Goal: Information Seeking & Learning: Learn about a topic

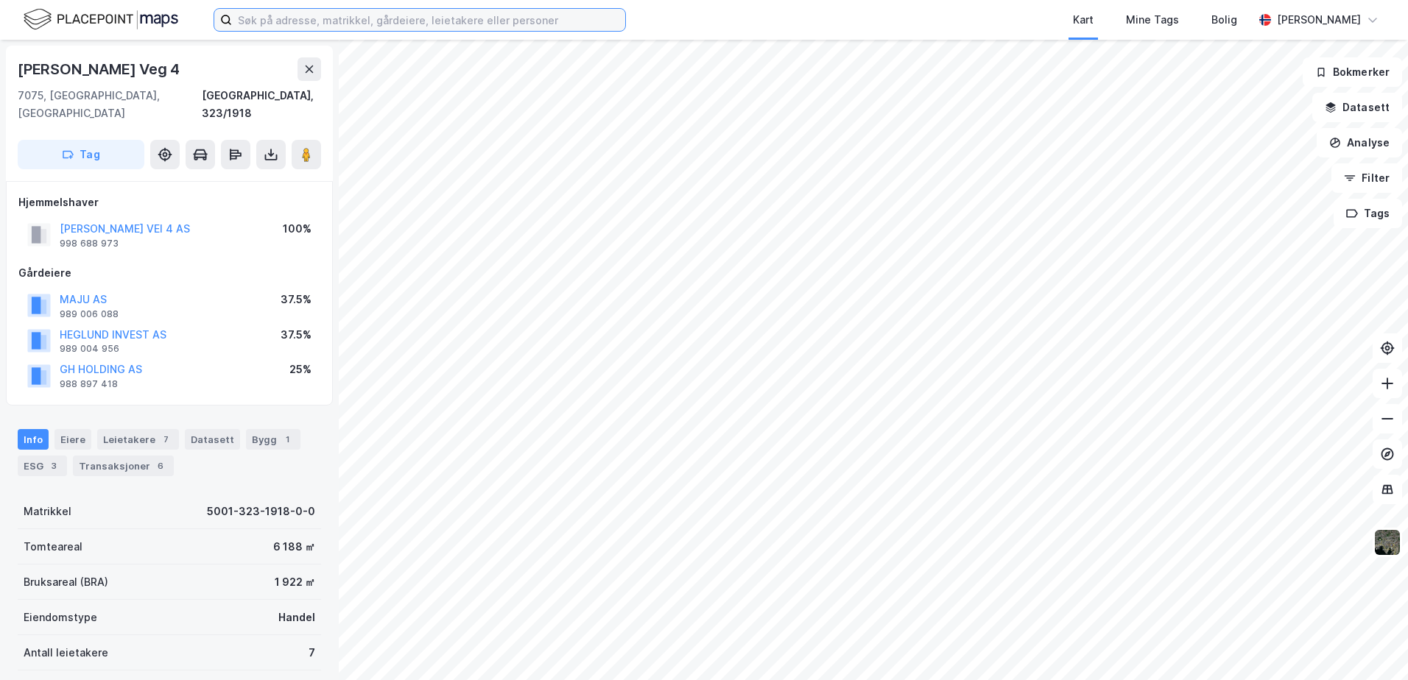
click at [306, 15] on input at bounding box center [428, 20] width 393 height 22
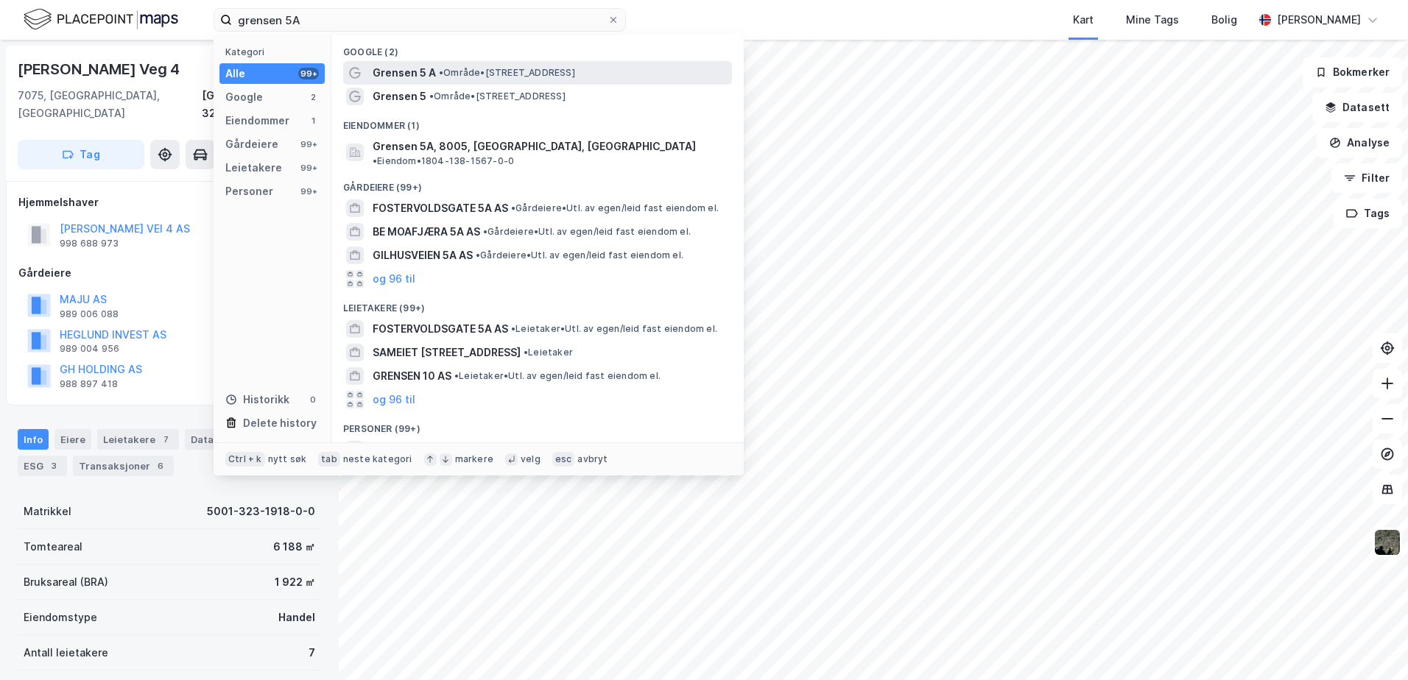
click at [415, 74] on span "Grensen 5 A" at bounding box center [404, 73] width 63 height 18
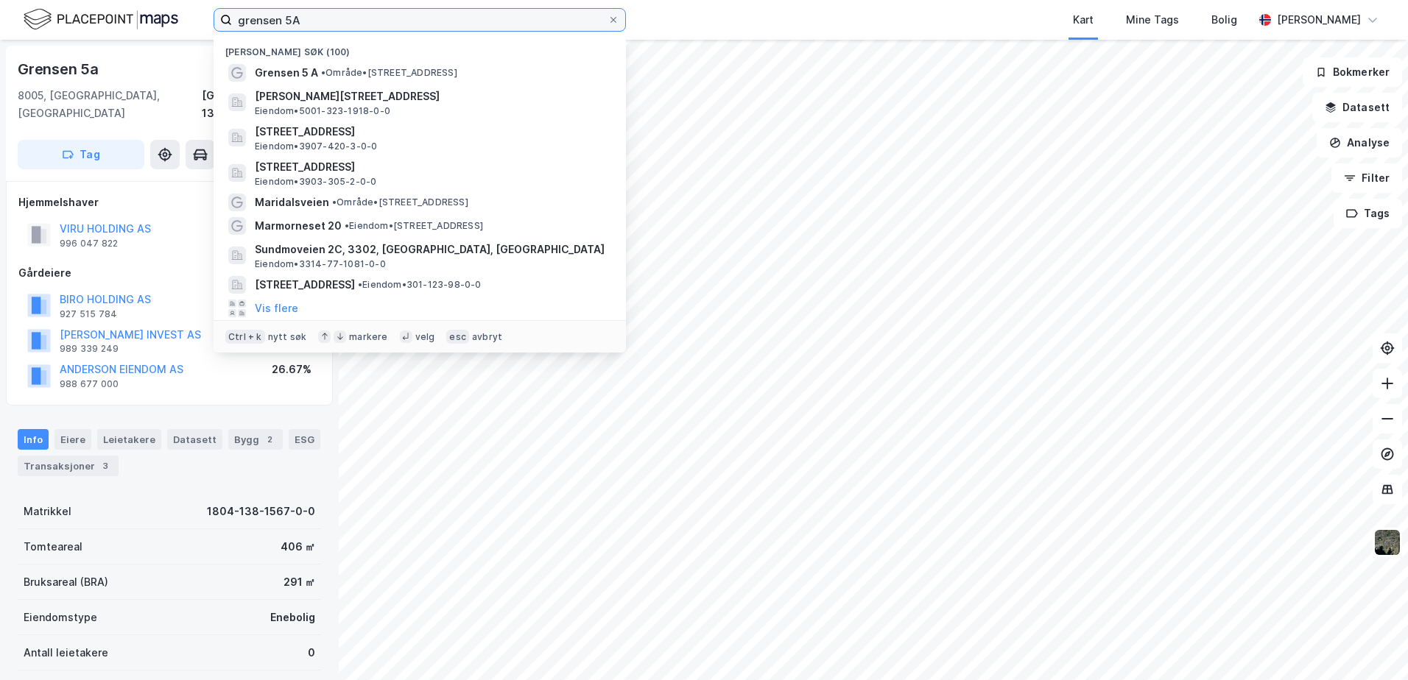
drag, startPoint x: 330, startPoint y: 24, endPoint x: 189, endPoint y: 40, distance: 141.6
click at [189, 40] on div "grensen 5A Nylige søk (100) Grensen 5 A • Område • [STREET_ADDRESS][PERSON_NAME…" at bounding box center [704, 340] width 1408 height 680
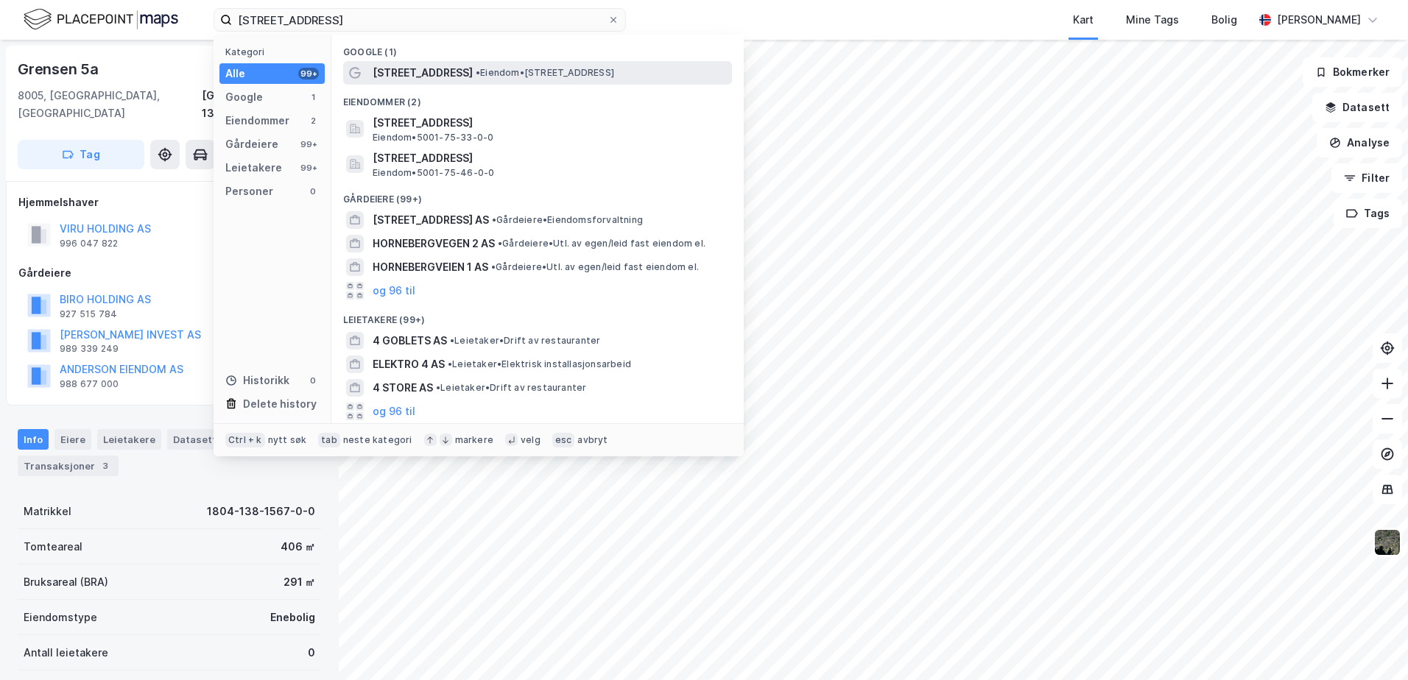
click at [433, 80] on span "[STREET_ADDRESS]" at bounding box center [423, 73] width 100 height 18
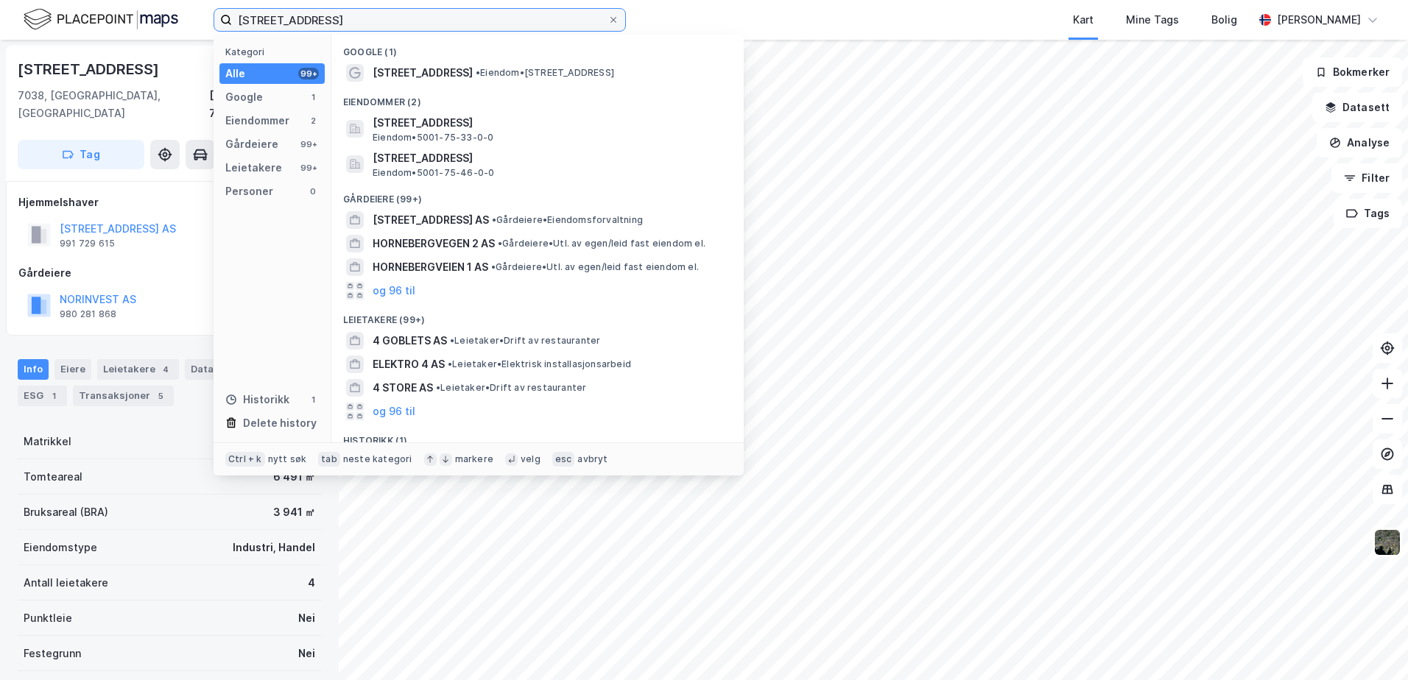
drag, startPoint x: 377, startPoint y: 19, endPoint x: 158, endPoint y: 46, distance: 220.3
click at [158, 46] on div "hornebergvegen 4 Kategori Alle 99+ Google 1 Eiendommer 2 Gårdeiere 99+ Leietake…" at bounding box center [704, 340] width 1408 height 680
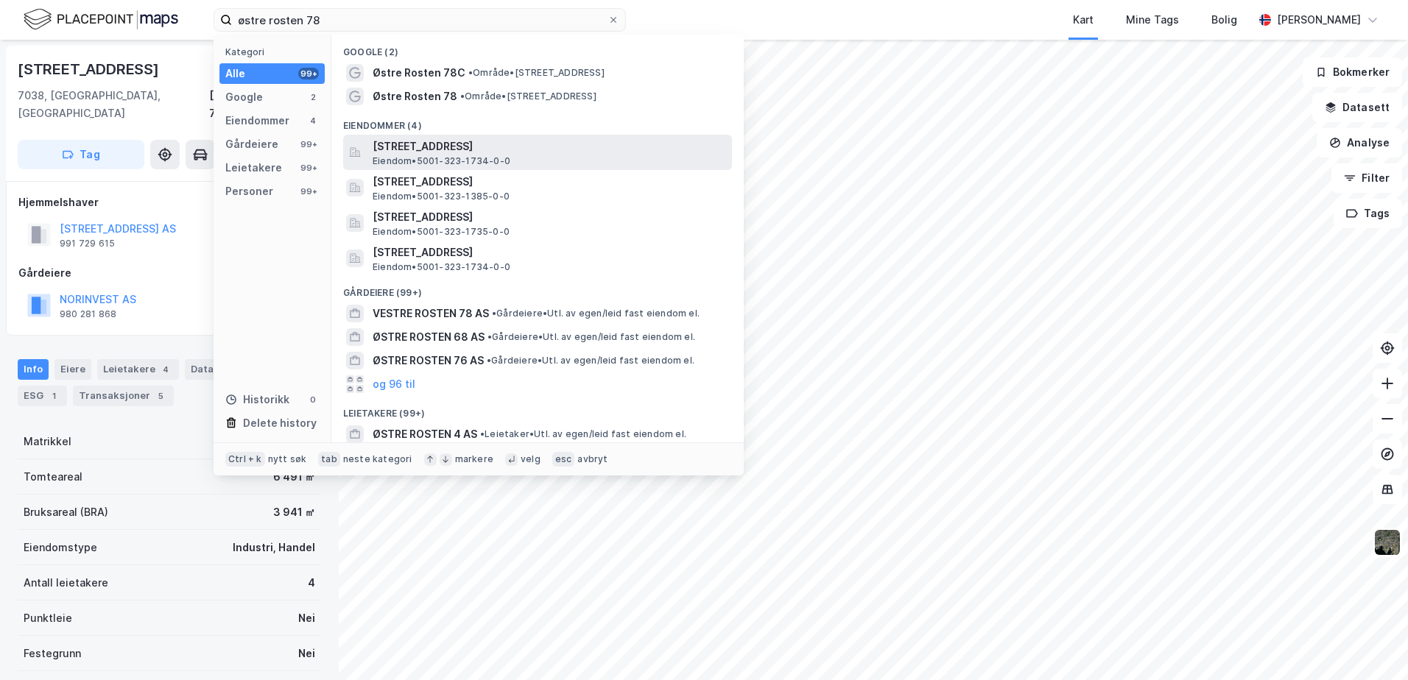
click at [417, 146] on span "[STREET_ADDRESS]" at bounding box center [549, 147] width 353 height 18
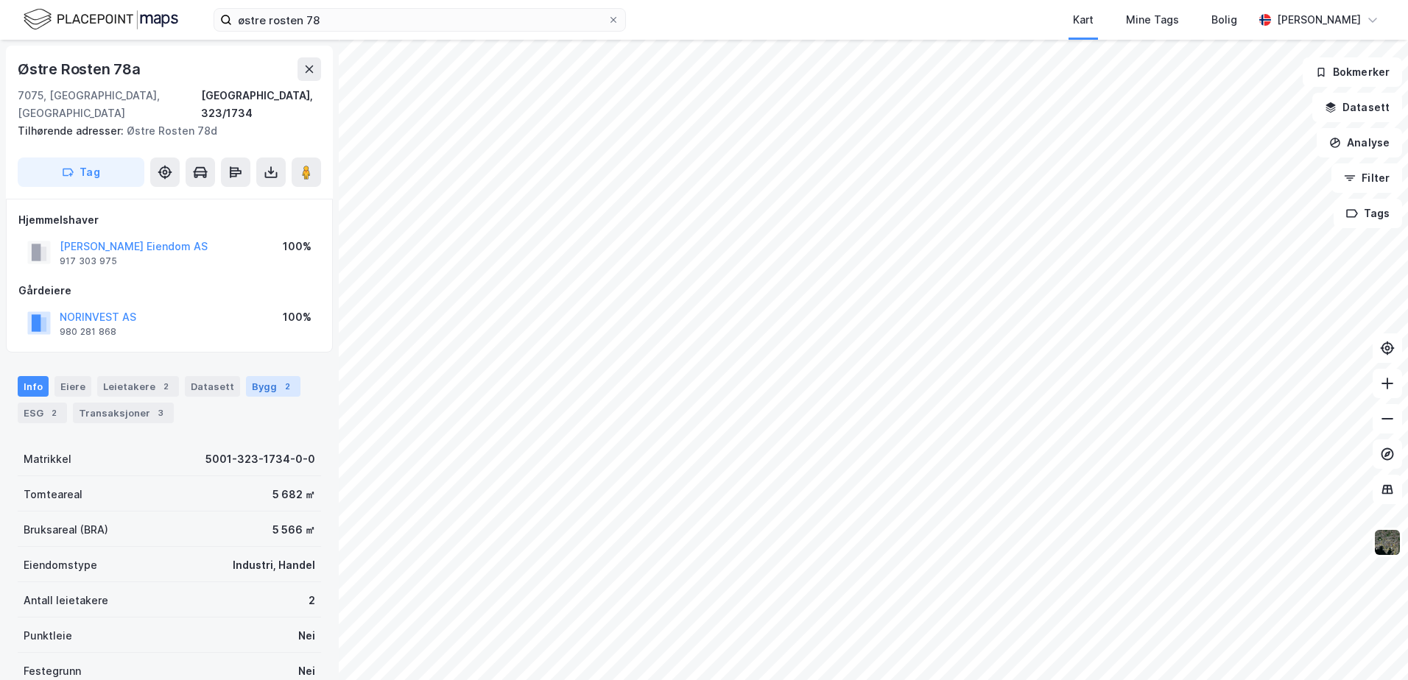
click at [261, 376] on div "Bygg 2" at bounding box center [273, 386] width 54 height 21
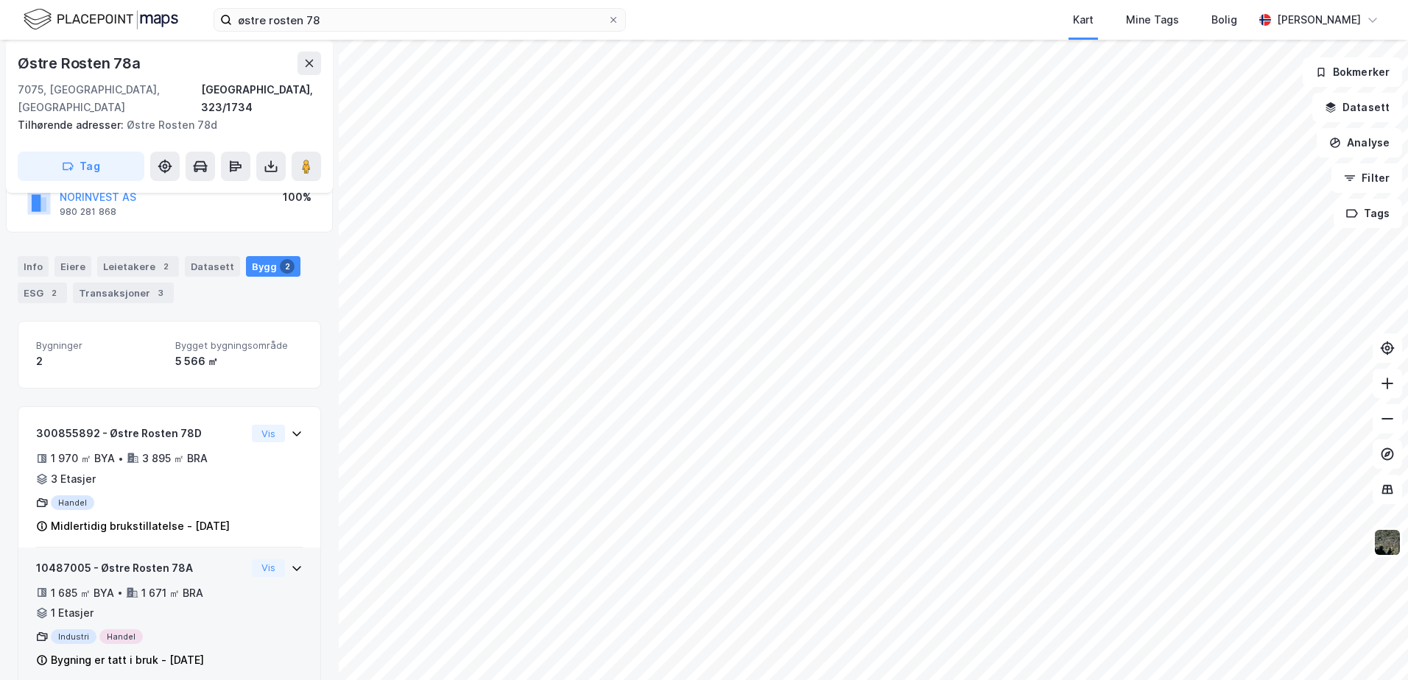
scroll to position [145, 0]
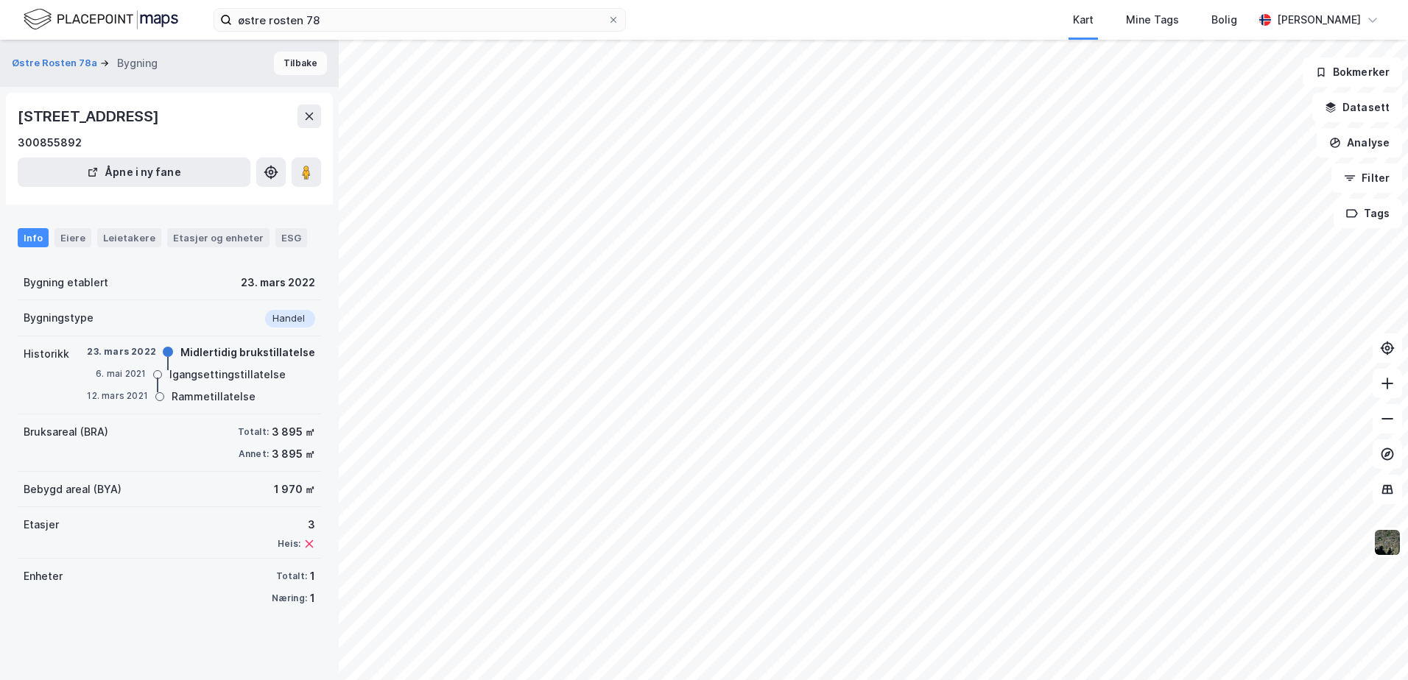
click at [283, 66] on button "Tilbake" at bounding box center [300, 64] width 53 height 24
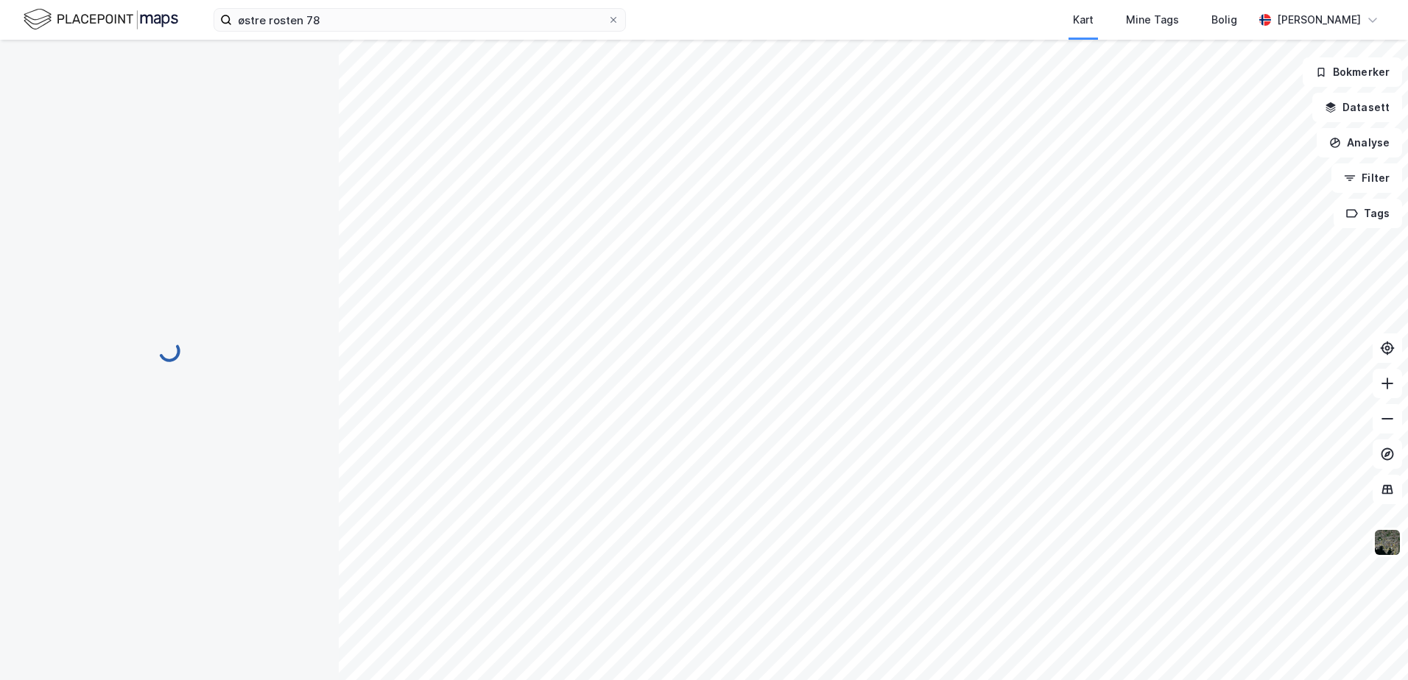
scroll to position [145, 0]
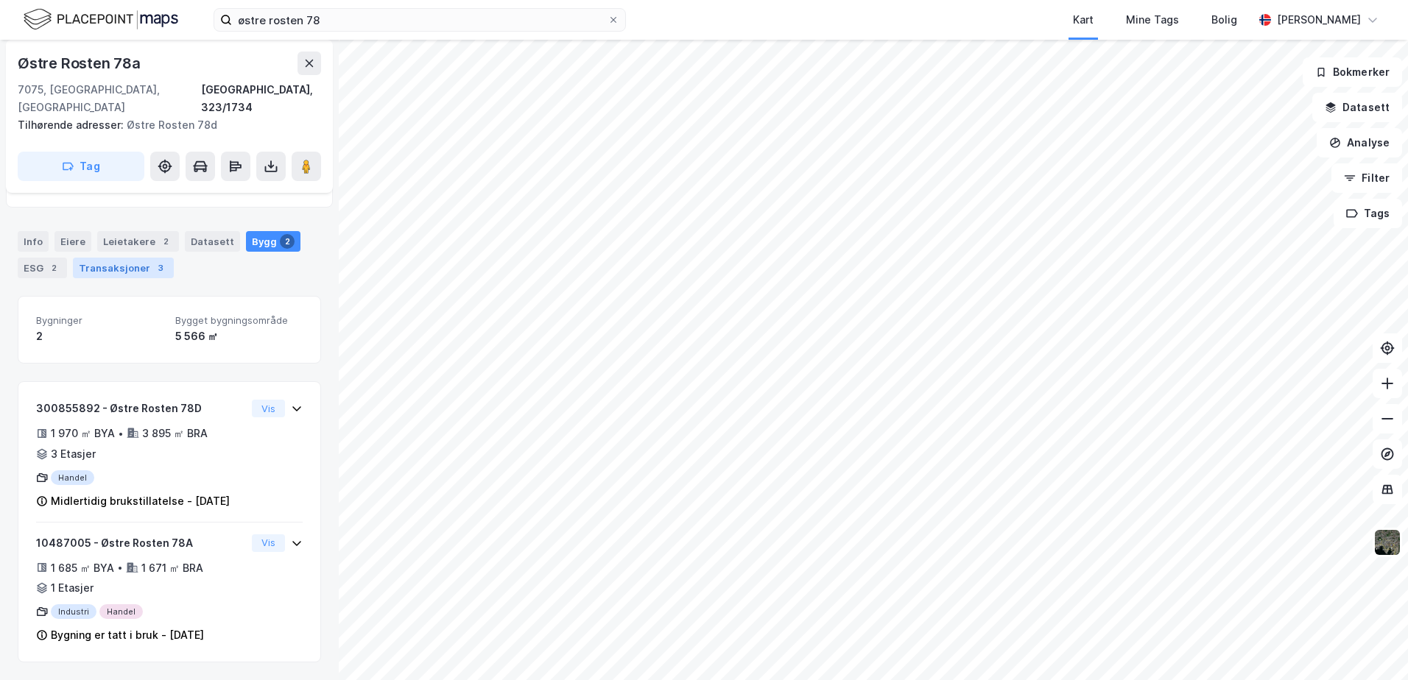
click at [108, 258] on div "Transaksjoner 3" at bounding box center [123, 268] width 101 height 21
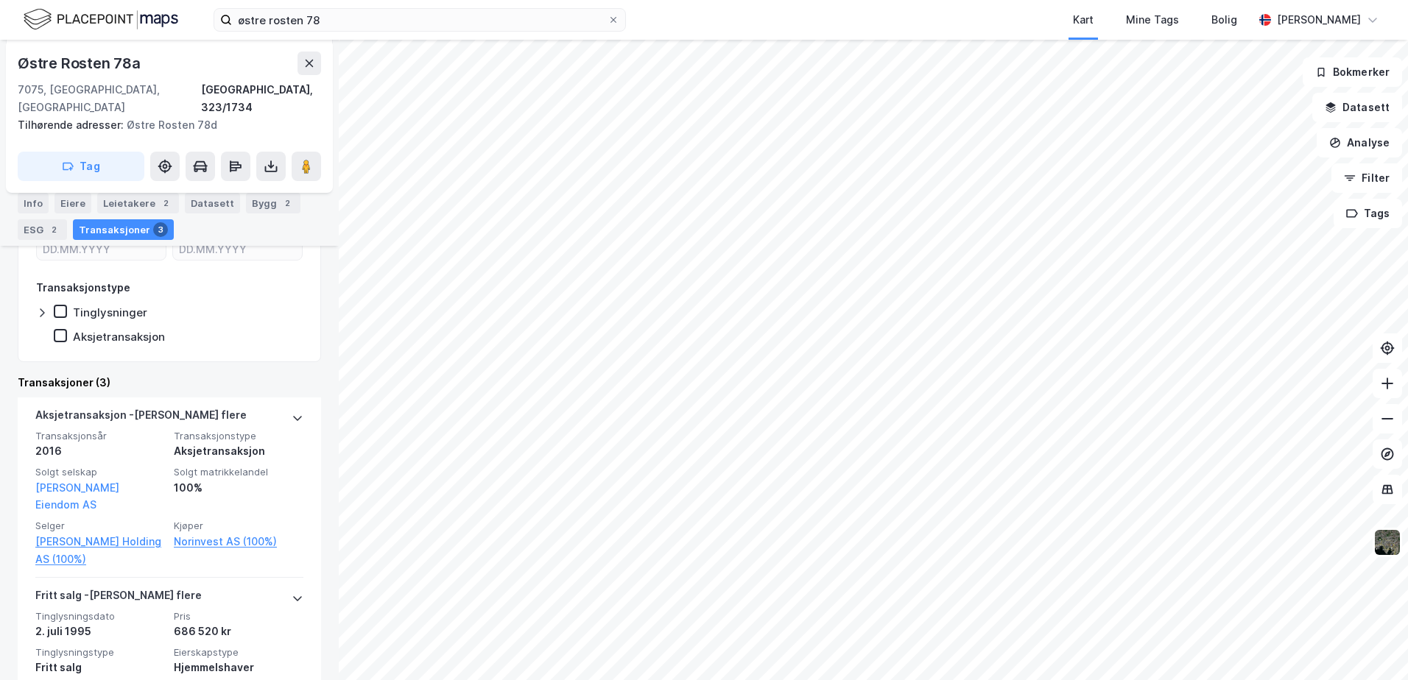
scroll to position [366, 0]
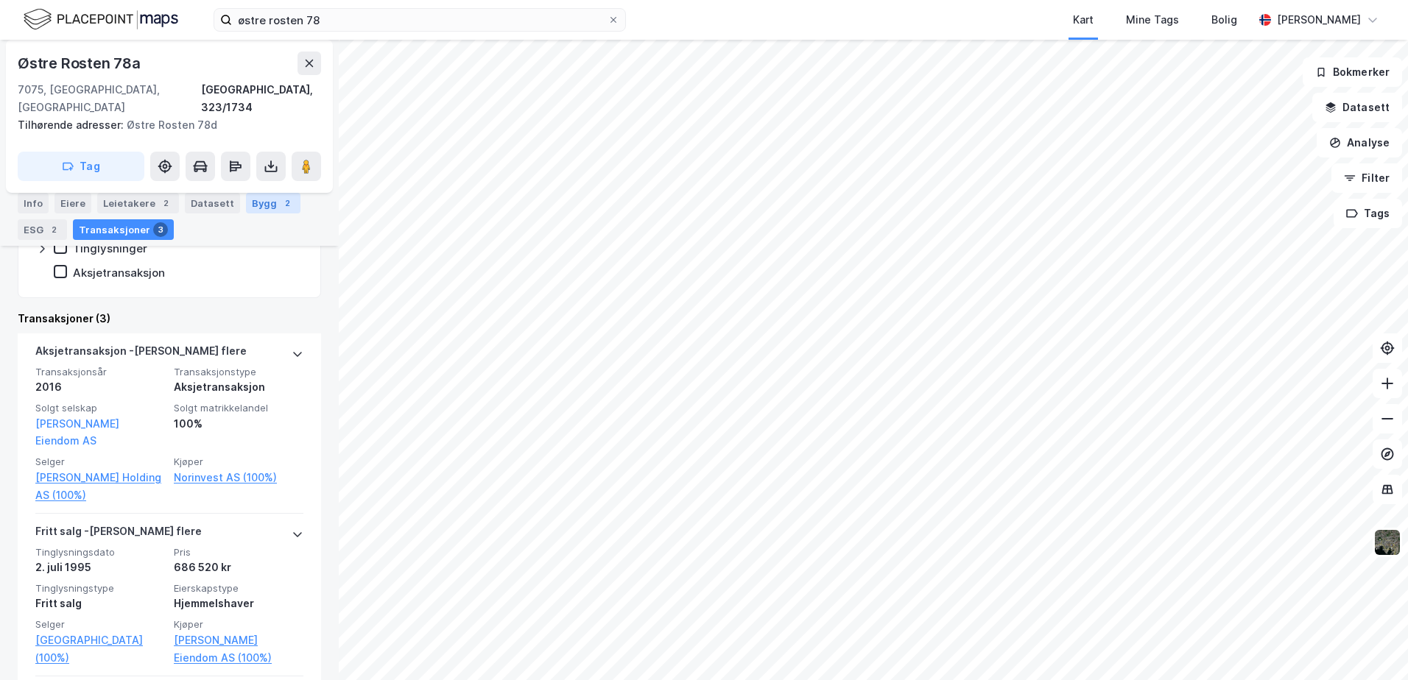
click at [252, 204] on div "Bygg 2" at bounding box center [273, 203] width 54 height 21
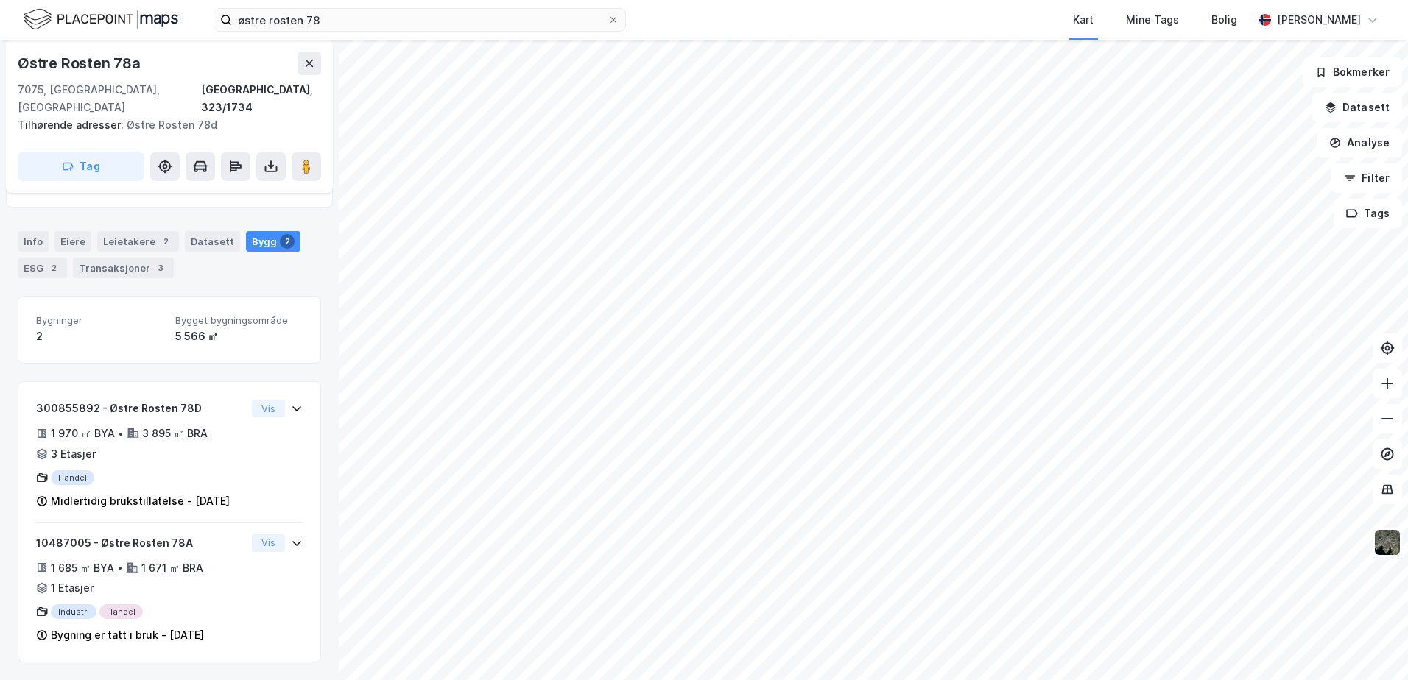
scroll to position [145, 0]
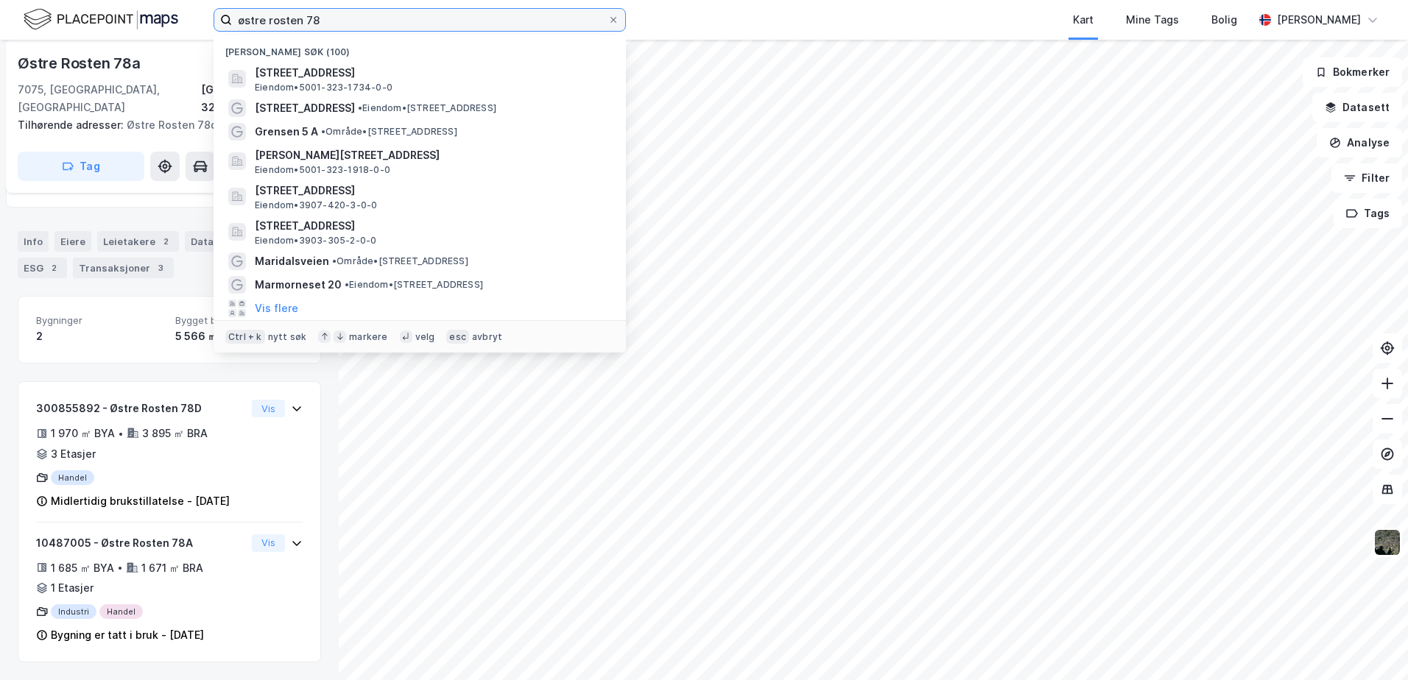
drag, startPoint x: 343, startPoint y: 14, endPoint x: 85, endPoint y: 40, distance: 259.8
click at [85, 40] on div "østre rosten 78 Nylige søk (100) Østre Rosten 78A, 7075, [GEOGRAPHIC_DATA], [GE…" at bounding box center [704, 340] width 1408 height 680
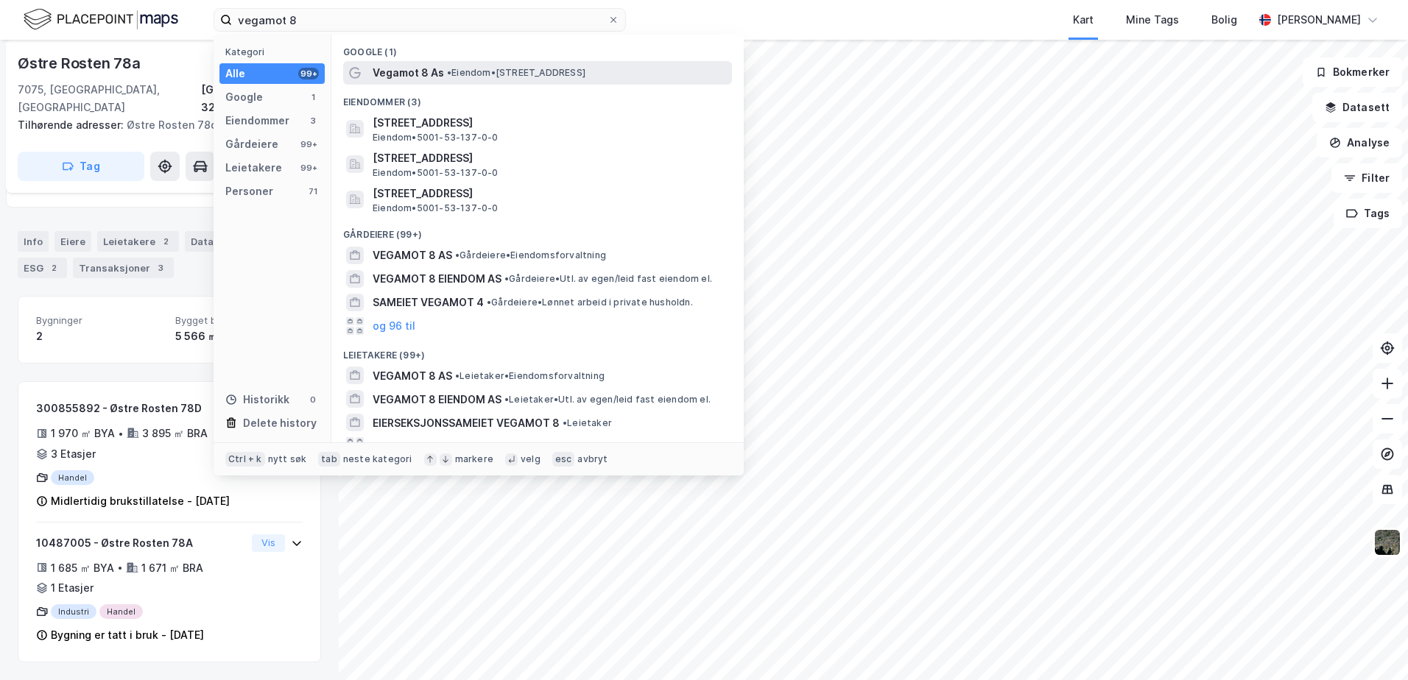
click at [479, 74] on span "• Eiendom • [STREET_ADDRESS]" at bounding box center [516, 73] width 138 height 12
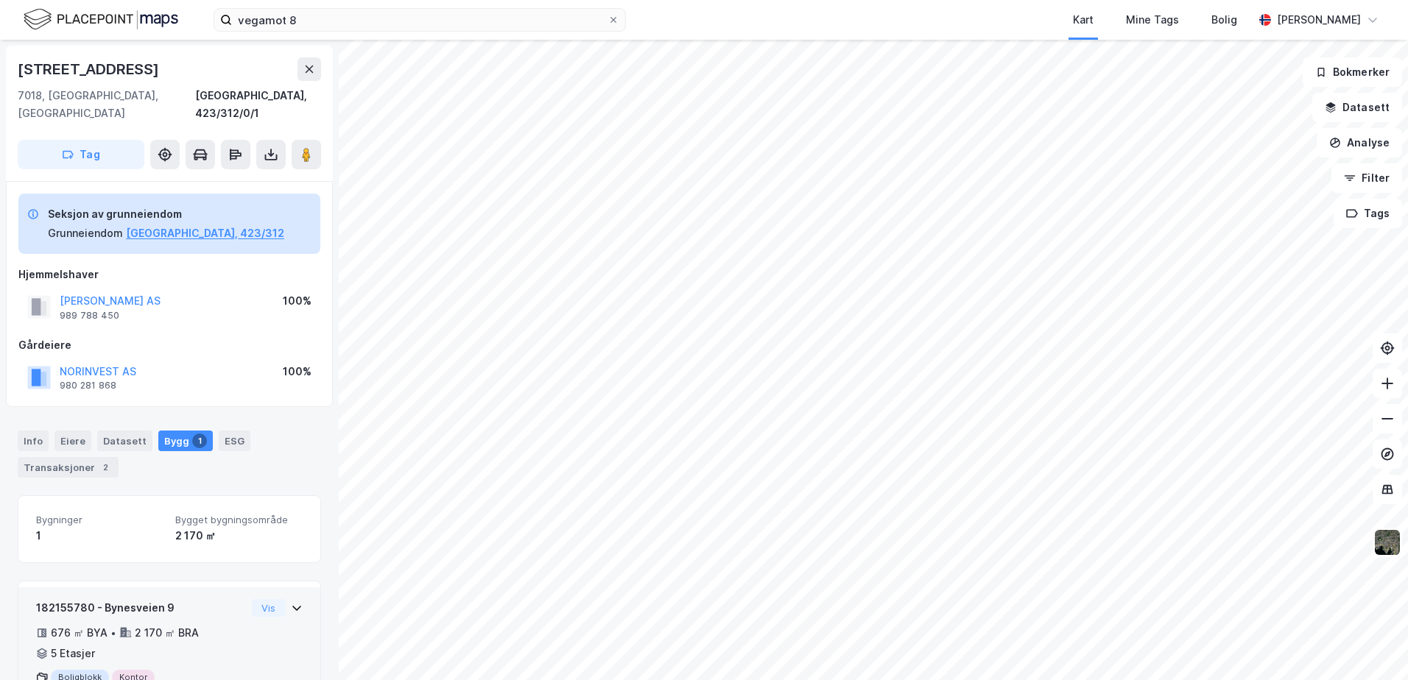
scroll to position [48, 0]
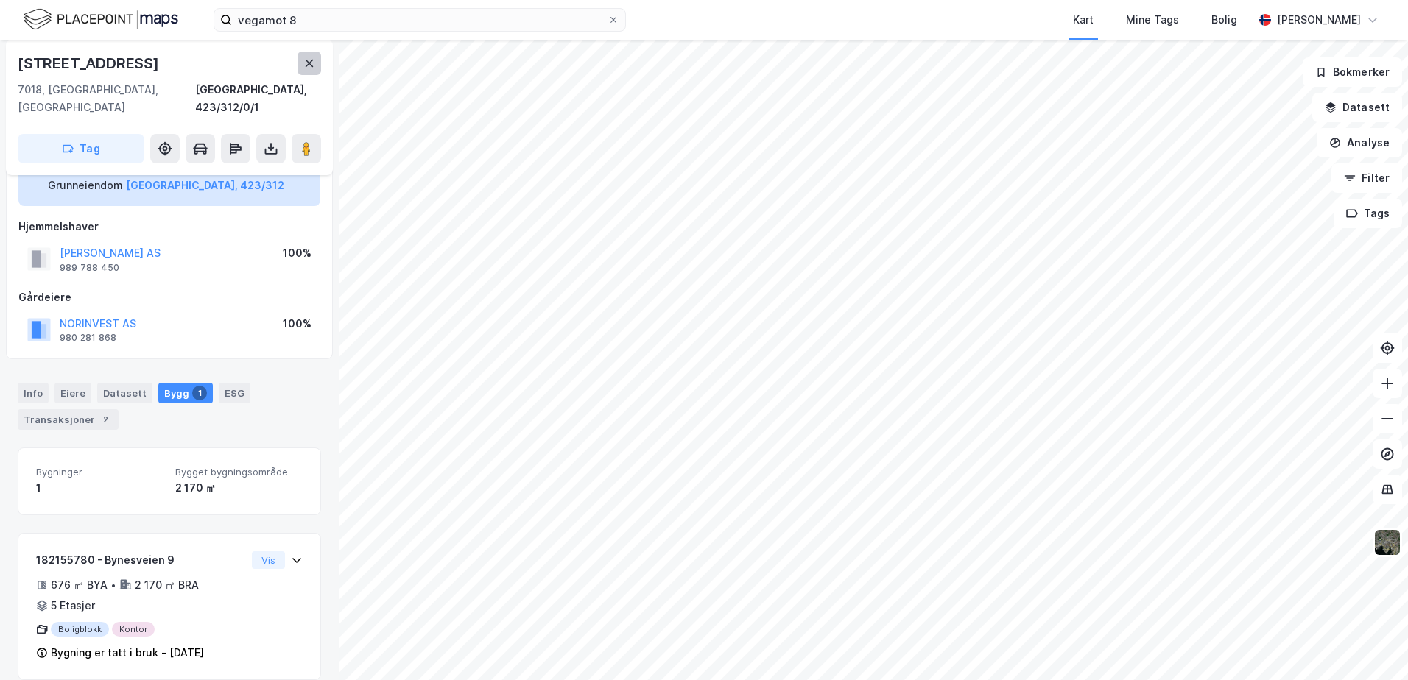
click at [311, 68] on icon at bounding box center [309, 63] width 12 height 12
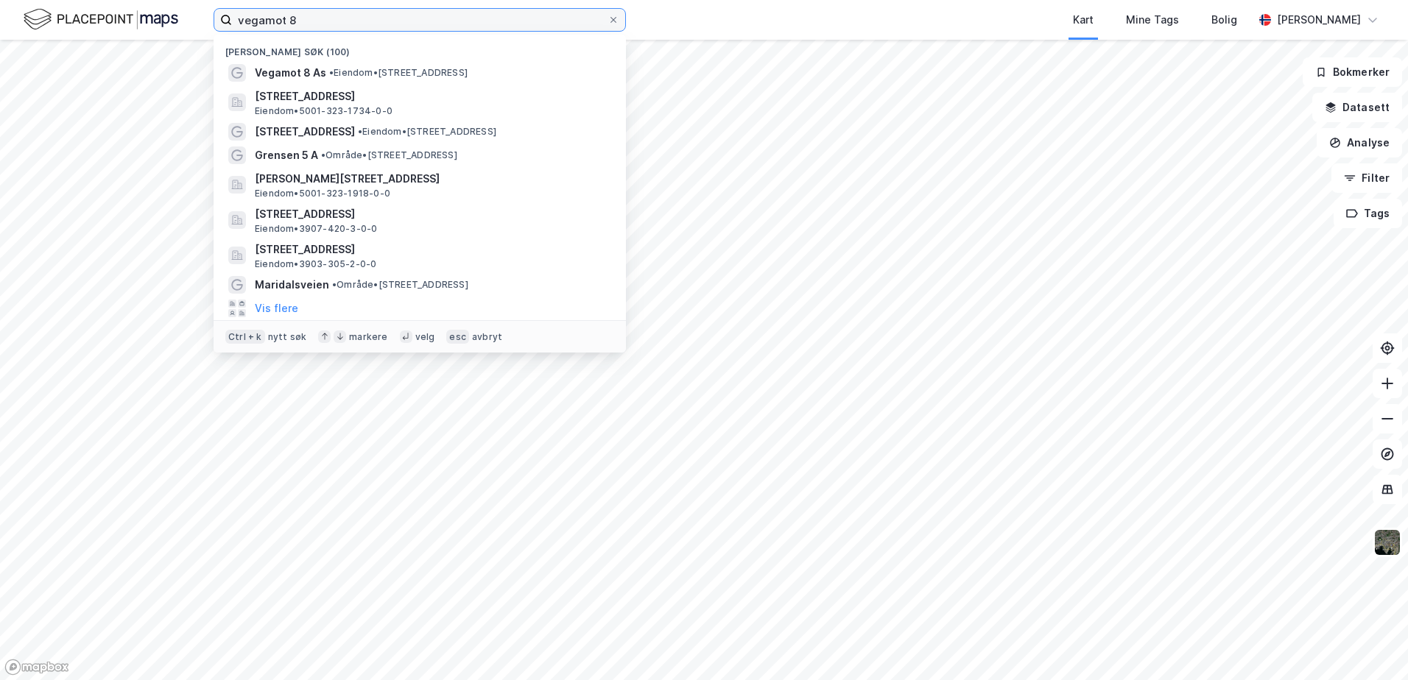
click at [303, 27] on input "vegamot 8" at bounding box center [419, 20] width 375 height 22
click at [316, 23] on input "vegamot 8" at bounding box center [419, 20] width 375 height 22
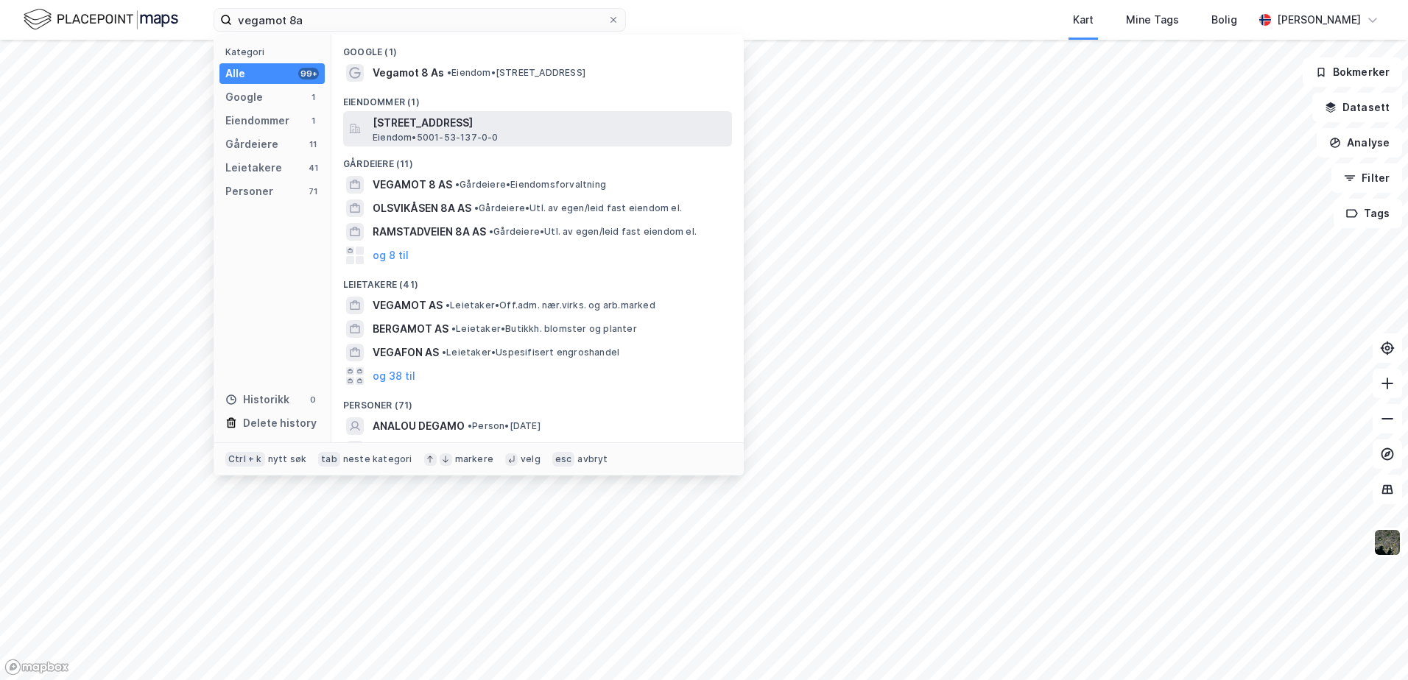
click at [429, 127] on span "[STREET_ADDRESS]" at bounding box center [549, 123] width 353 height 18
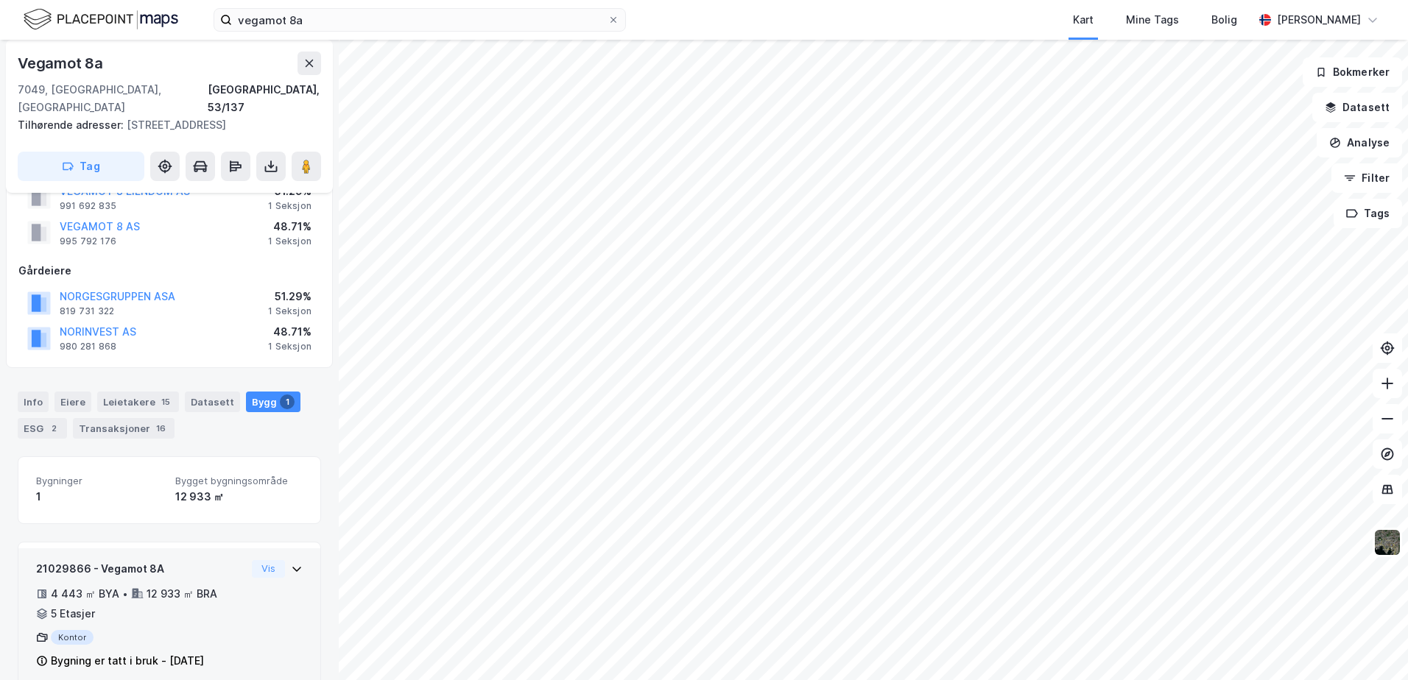
scroll to position [63, 0]
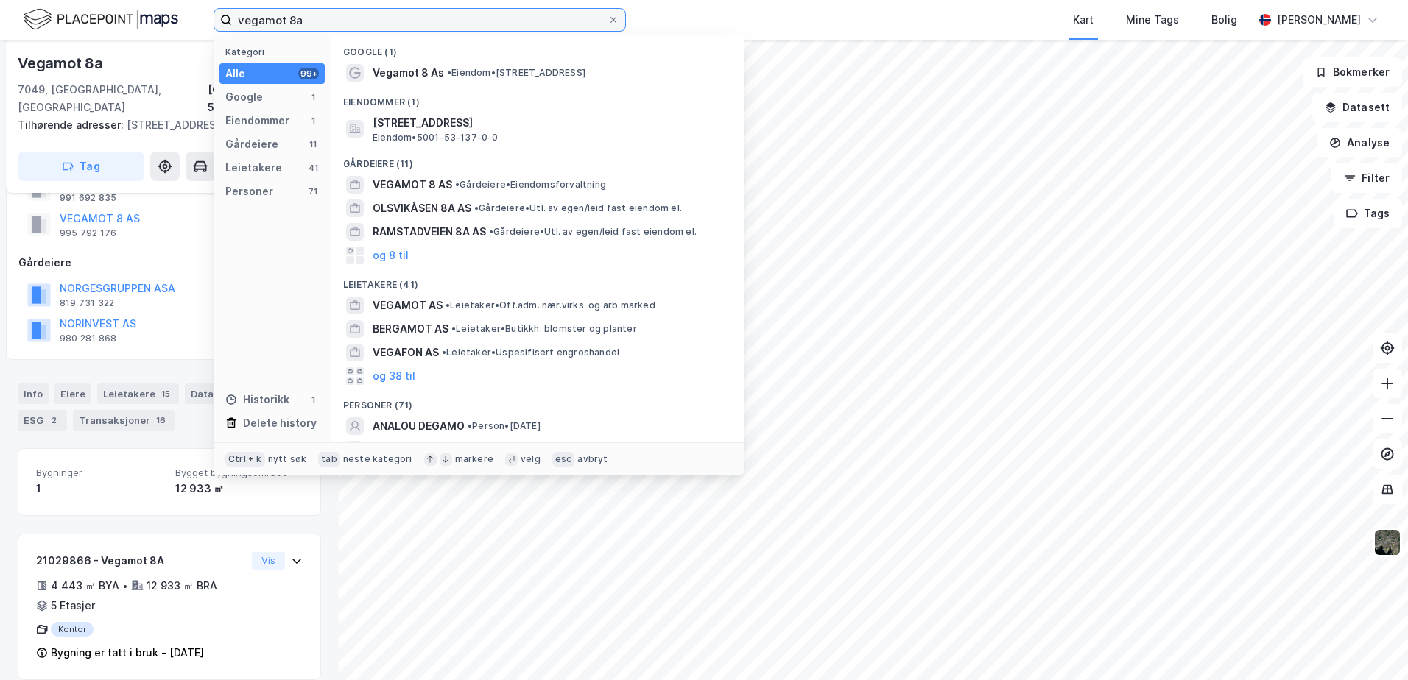
click at [317, 18] on input "vegamot 8a" at bounding box center [419, 20] width 375 height 22
drag, startPoint x: 384, startPoint y: 20, endPoint x: 147, endPoint y: 26, distance: 237.1
click at [147, 26] on div "vegamot 8a Kategori Alle 99+ Google 1 Eiendommer 1 Gårdeiere 11 Leietakere 41 P…" at bounding box center [704, 20] width 1408 height 40
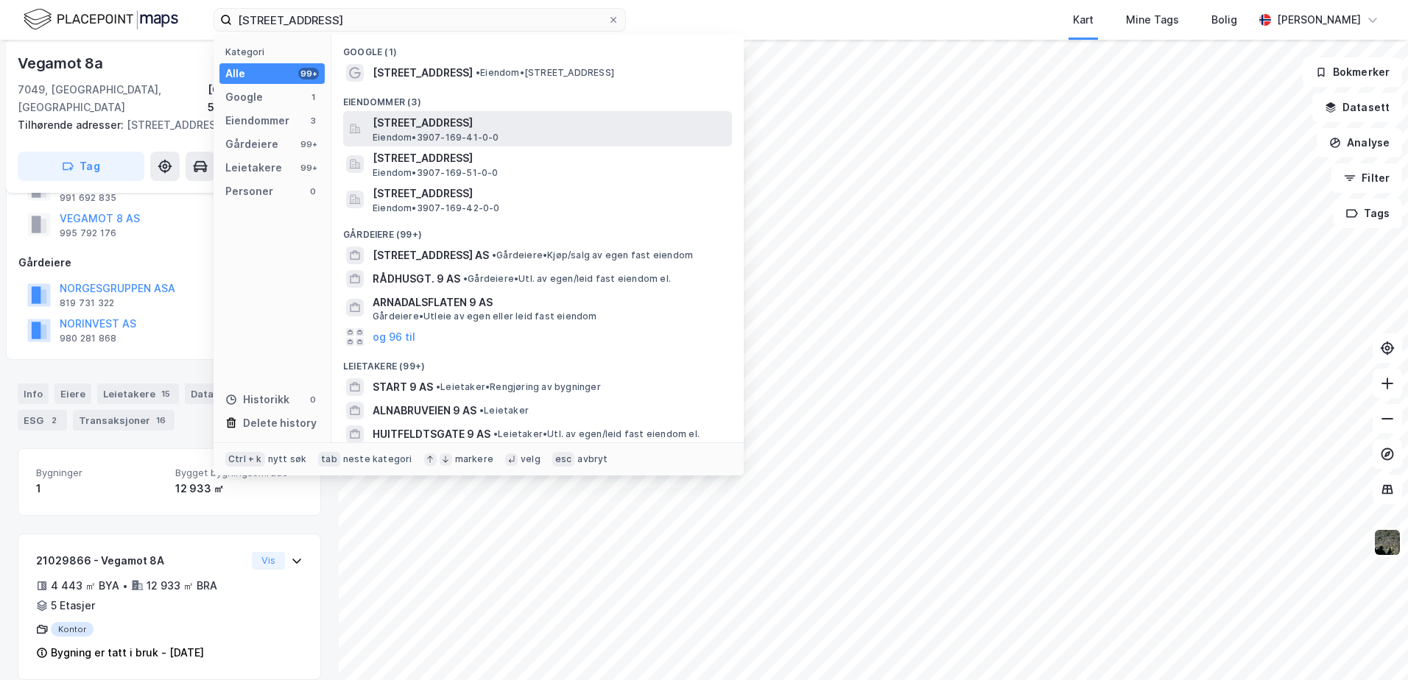
click at [395, 133] on span "Eiendom • 3907-169-41-0-0" at bounding box center [436, 138] width 127 height 12
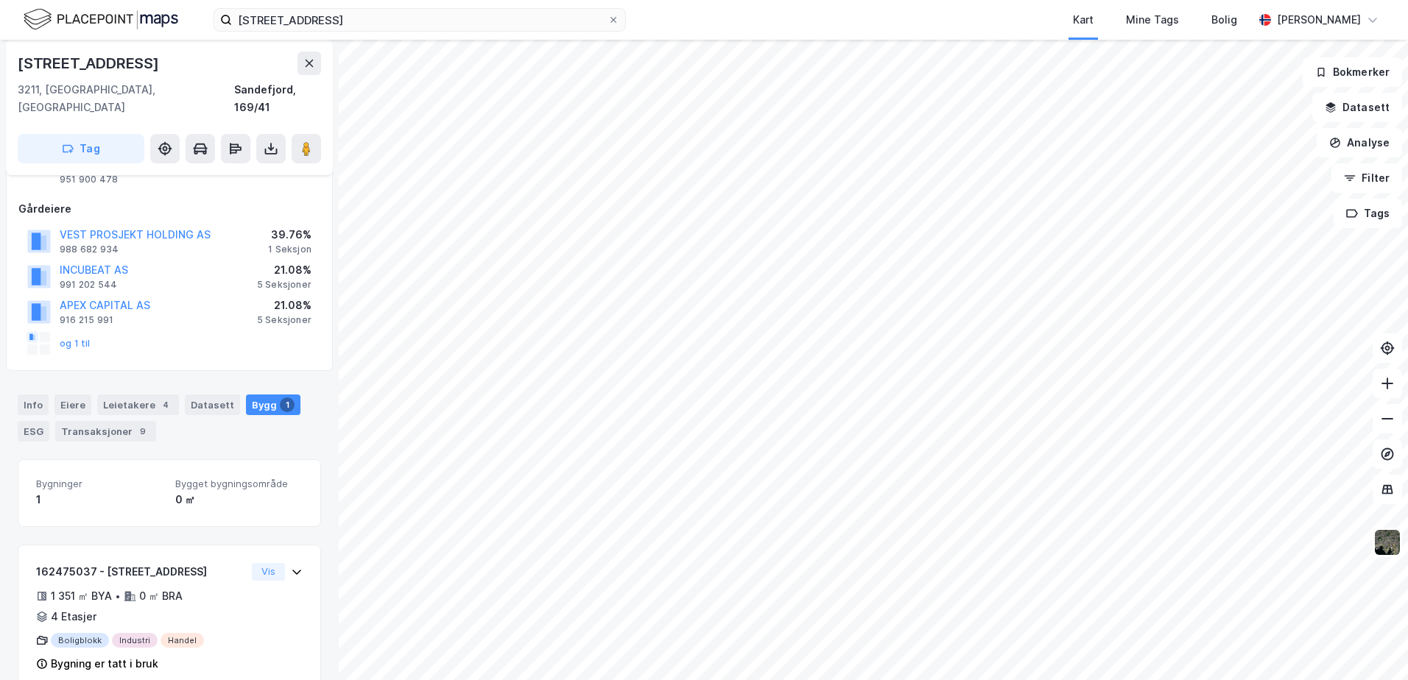
scroll to position [128, 0]
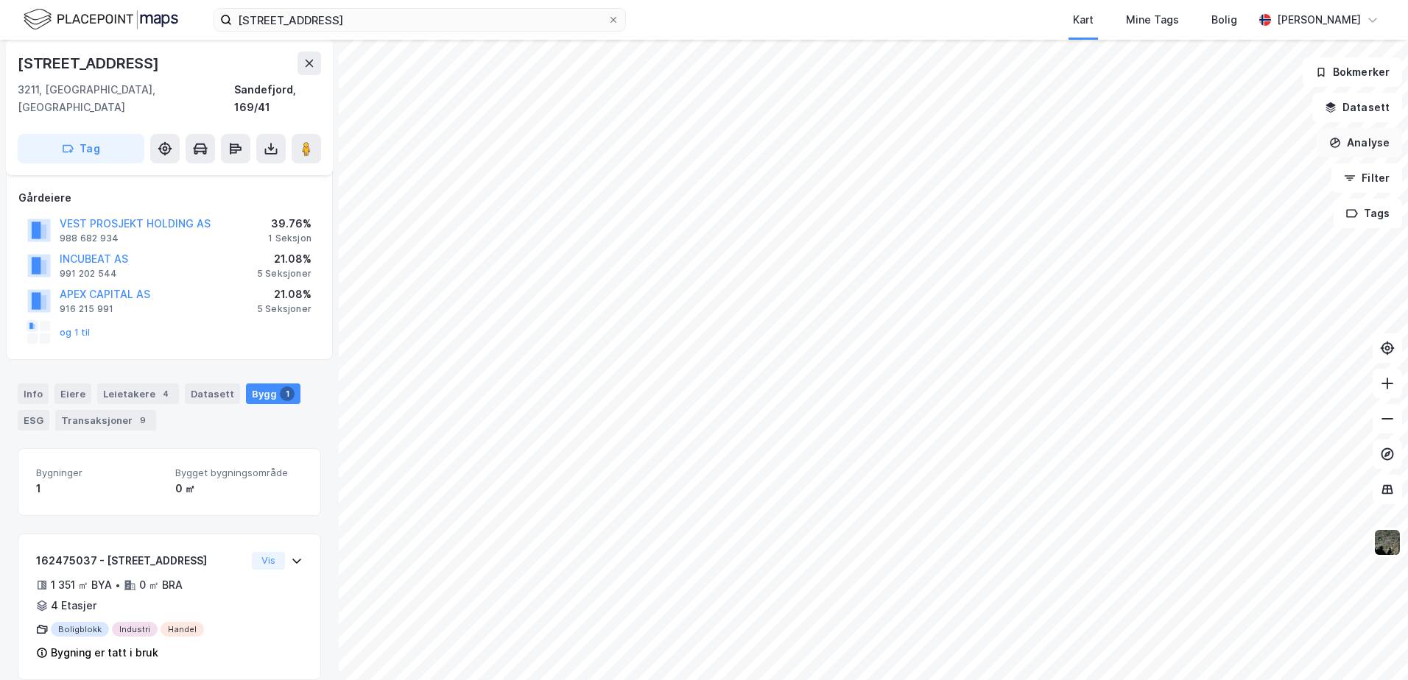
click at [1364, 142] on button "Analyse" at bounding box center [1358, 142] width 85 height 29
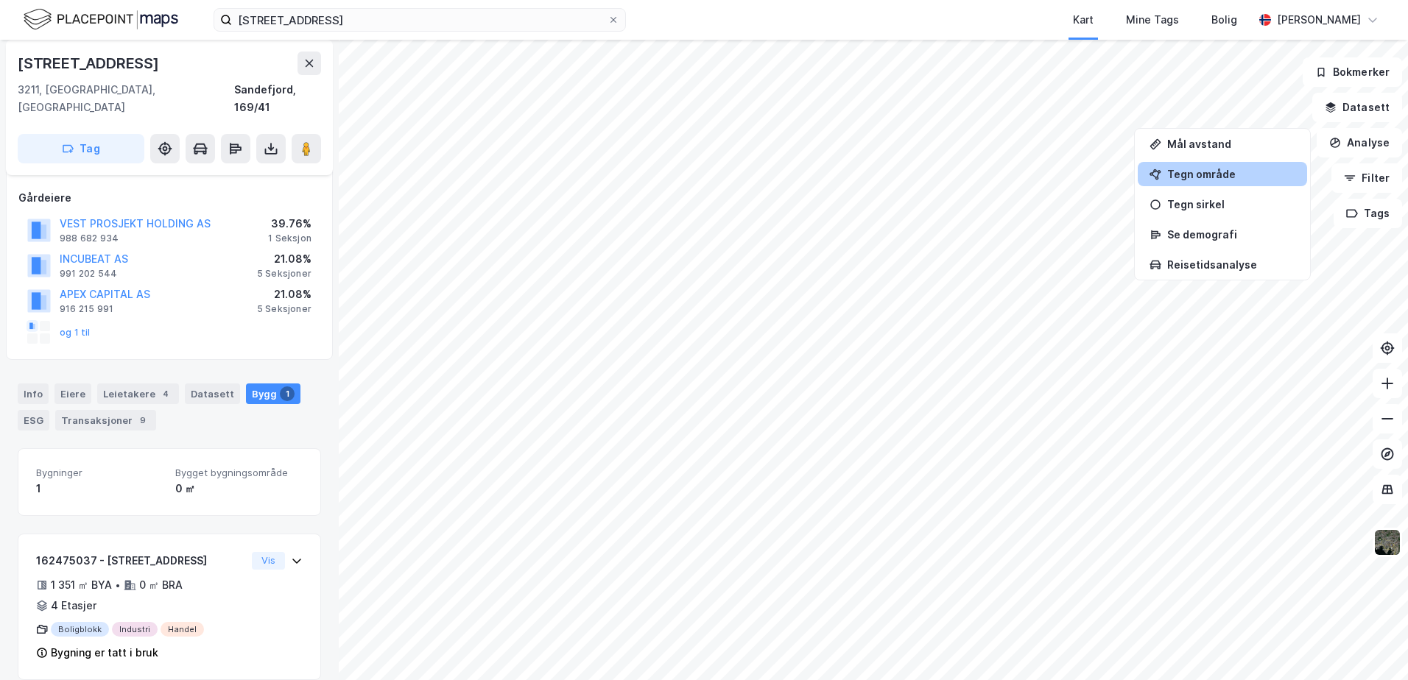
click at [1205, 176] on div "Tegn område" at bounding box center [1231, 174] width 128 height 13
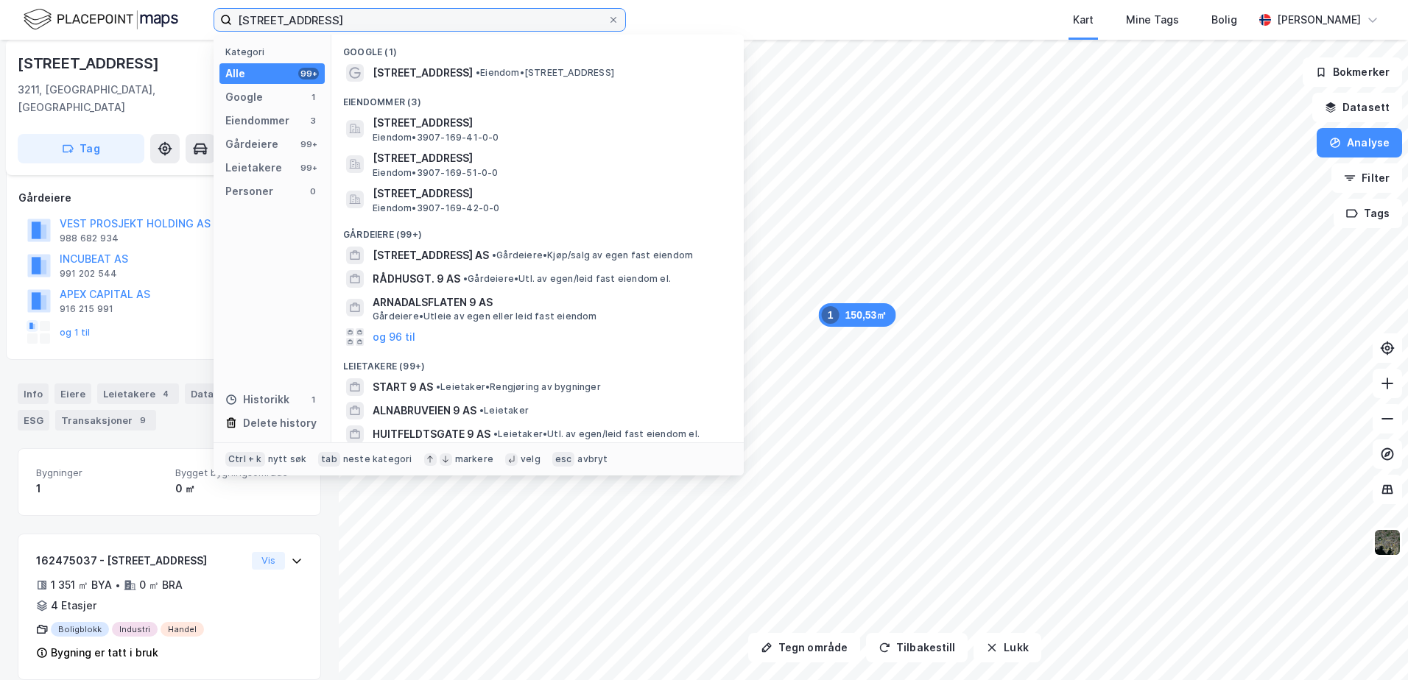
drag, startPoint x: 403, startPoint y: 14, endPoint x: 173, endPoint y: 15, distance: 230.5
click at [173, 15] on div "skiringssalveien 9 Kategori Alle 99+ Google 1 Eiendommer 3 Gårdeiere 99+ Leieta…" at bounding box center [704, 20] width 1408 height 40
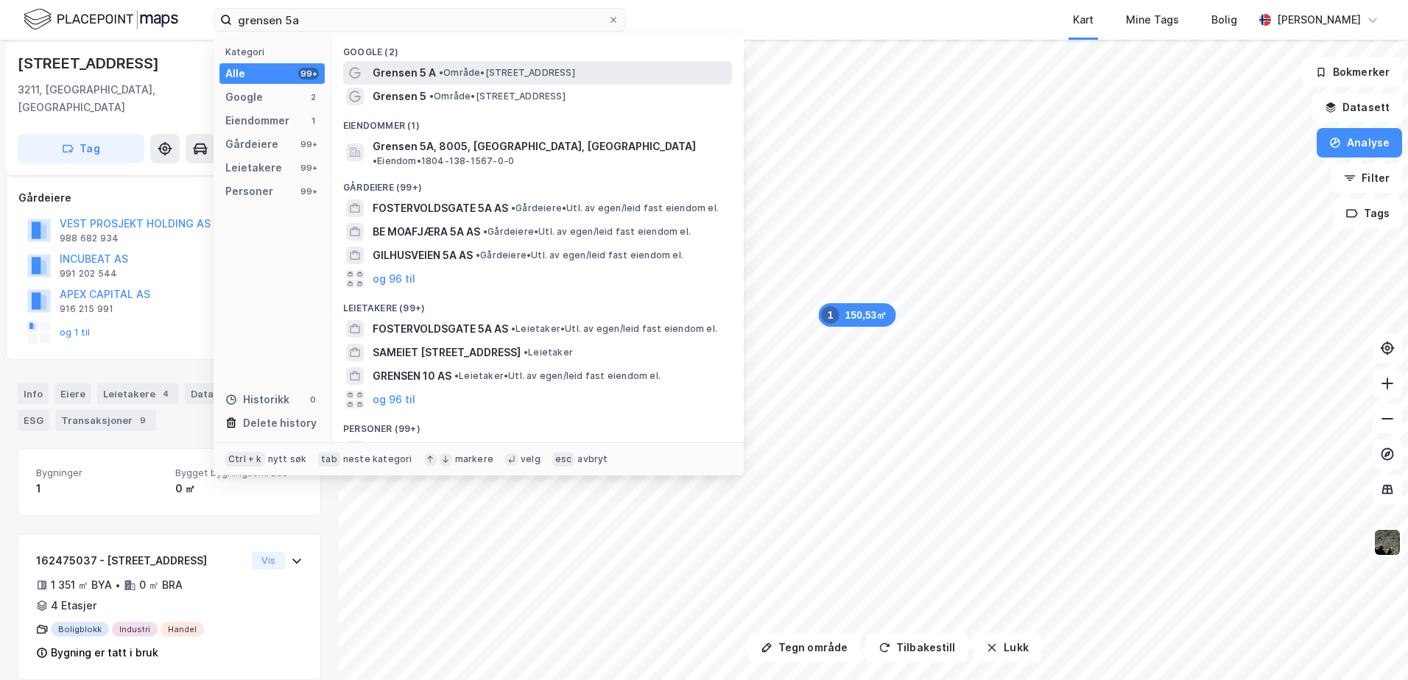
click at [428, 72] on span "Grensen 5 A" at bounding box center [404, 73] width 63 height 18
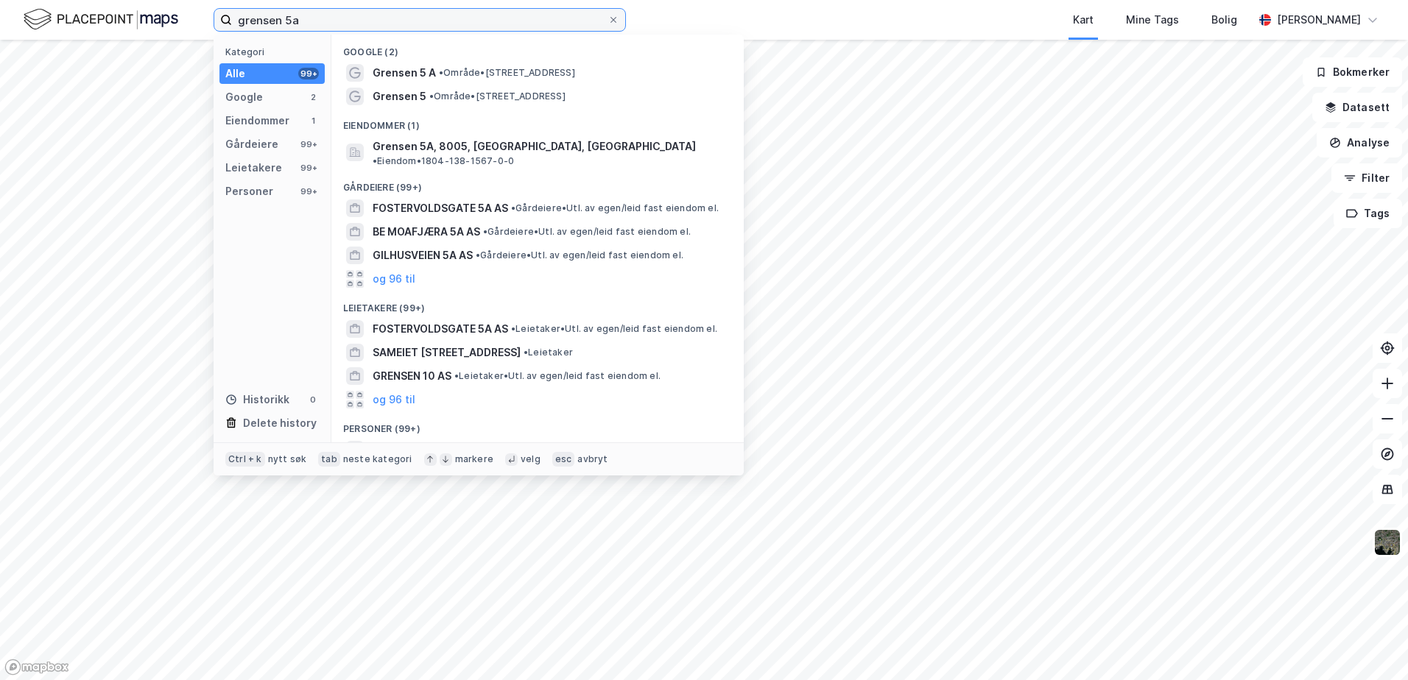
drag, startPoint x: 322, startPoint y: 25, endPoint x: 186, endPoint y: 21, distance: 135.5
click at [186, 21] on div "grensen 5a Kategori Alle 99+ Google 2 Eiendommer 1 Gårdeiere 99+ Leietakere 99+…" at bounding box center [704, 20] width 1408 height 40
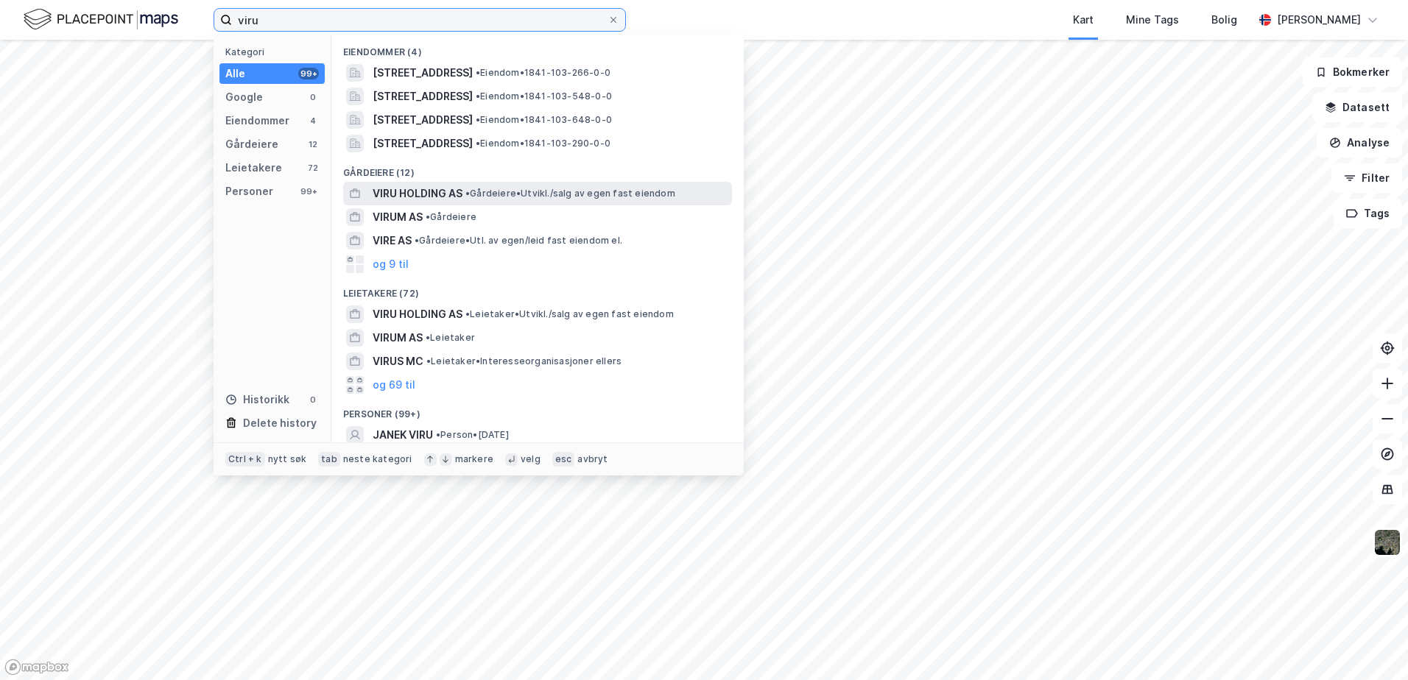
type input "viru"
click at [422, 194] on span "VIRU HOLDING AS" at bounding box center [418, 194] width 90 height 18
